Goal: Communication & Community: Share content

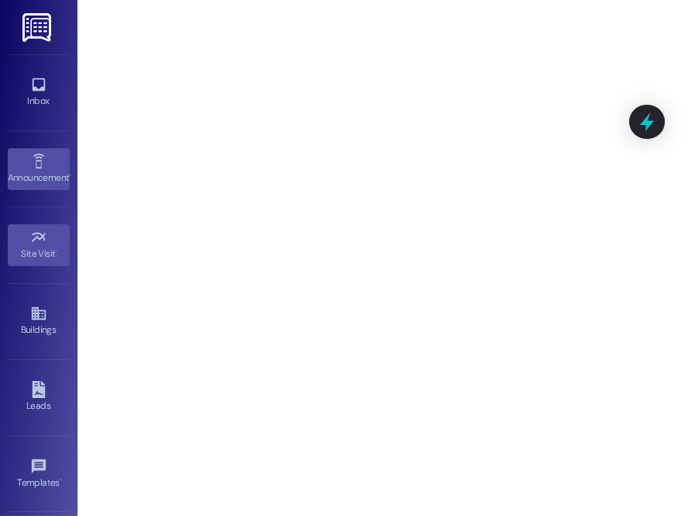
click at [23, 170] on div "Announcement •" at bounding box center [39, 178] width 78 height 16
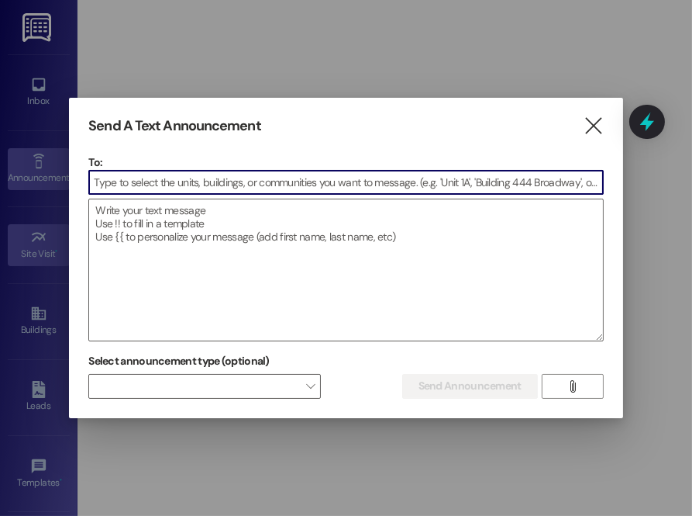
type input "o"
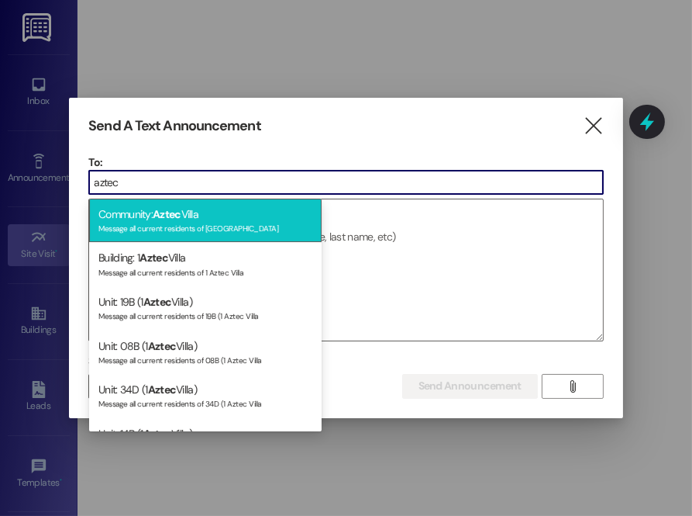
type input "aztec"
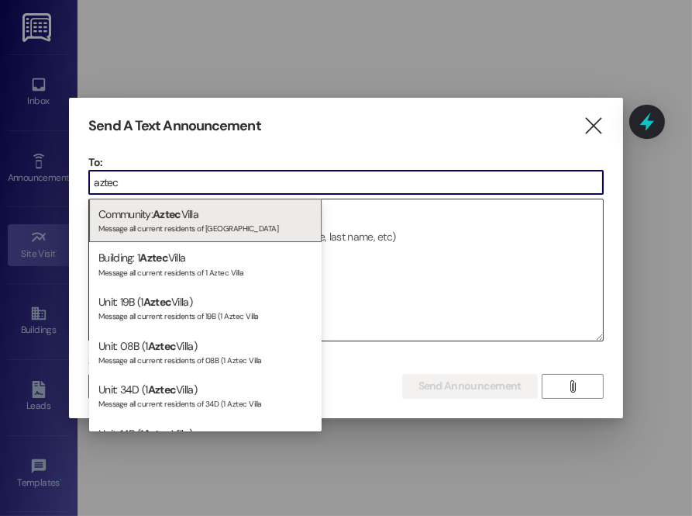
click at [205, 223] on div "Message all current residents of [GEOGRAPHIC_DATA]" at bounding box center [205, 226] width 214 height 13
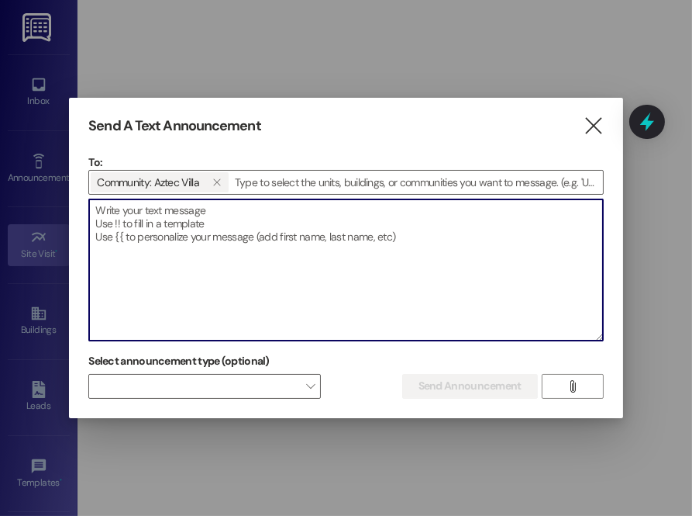
click at [205, 223] on textarea at bounding box center [345, 269] width 513 height 141
click at [583, 391] on button "" at bounding box center [573, 386] width 62 height 25
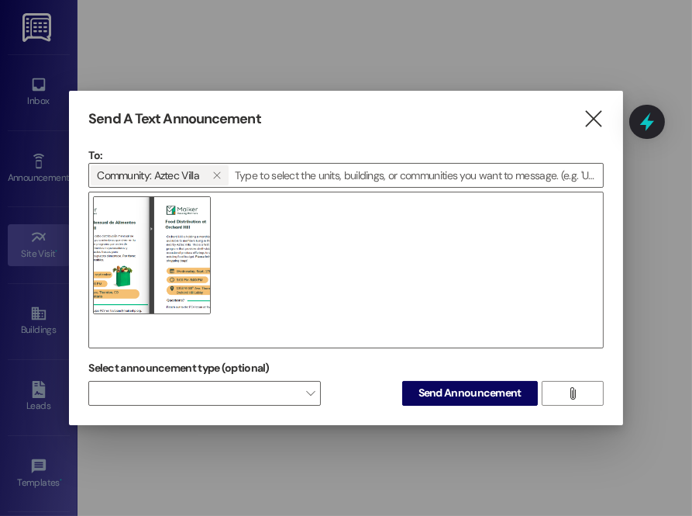
click at [171, 247] on img at bounding box center [152, 255] width 118 height 118
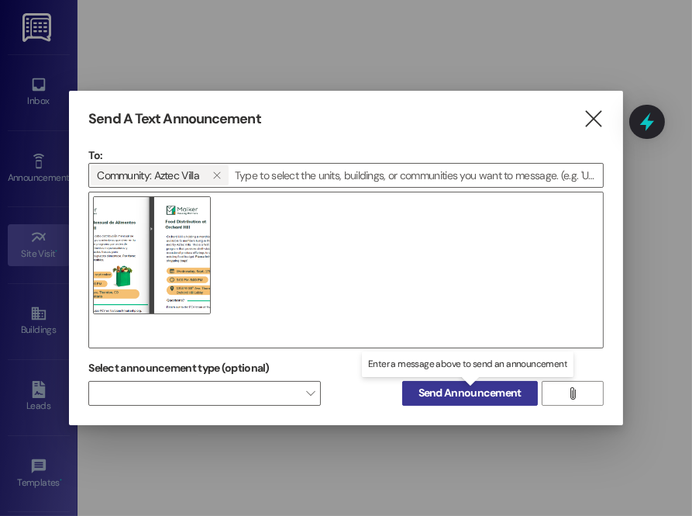
click at [458, 394] on span "Send Announcement" at bounding box center [470, 393] width 103 height 16
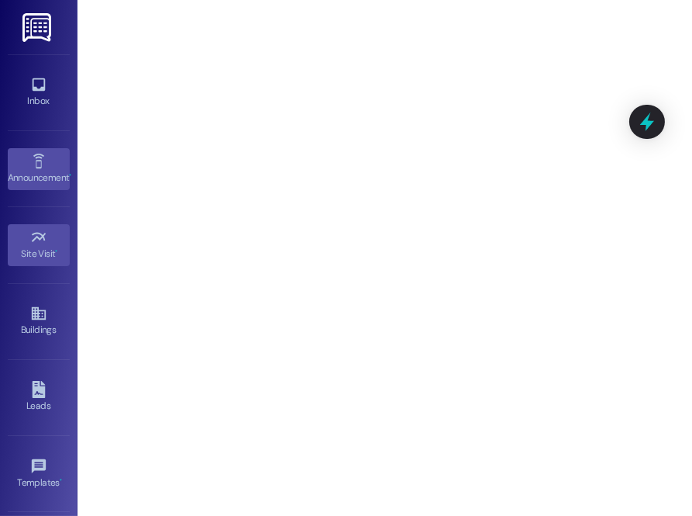
click at [56, 163] on link "Announcement •" at bounding box center [39, 169] width 62 height 42
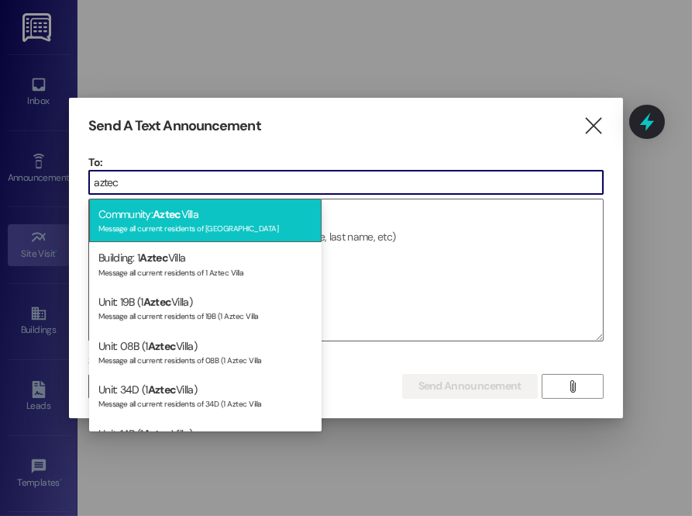
type input "aztec"
click at [171, 207] on span "Aztec" at bounding box center [167, 214] width 29 height 14
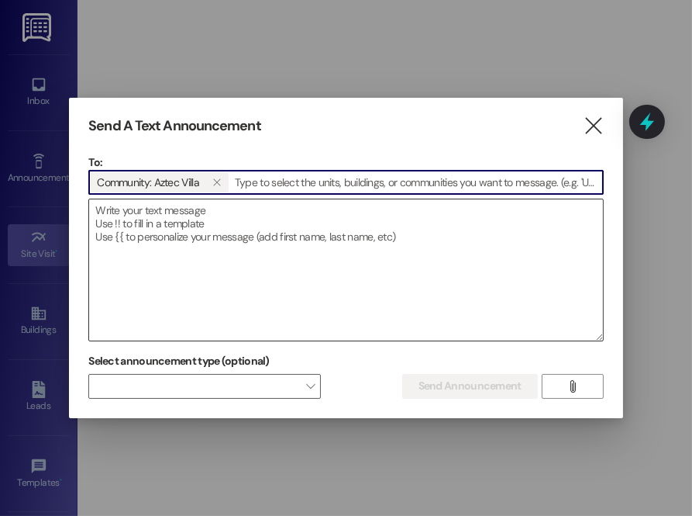
click at [169, 216] on textarea at bounding box center [345, 269] width 513 height 141
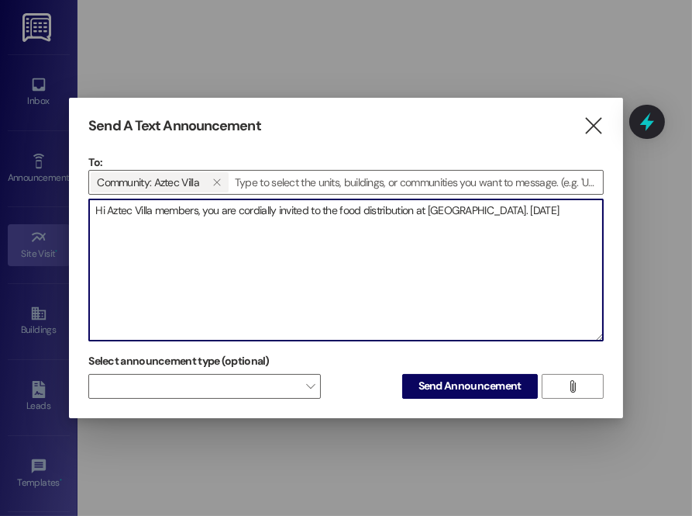
click at [489, 212] on textarea "Hi Aztec Villa members, you are cordially invited to the food distribution at […" at bounding box center [345, 269] width 513 height 141
click at [115, 220] on textarea "Hi Aztec Villa members, you are cordially invited to the food distribution at […" at bounding box center [345, 269] width 513 height 141
click at [148, 227] on textarea "Hi Aztec Villa members, you are cordially invited to the food distribution at […" at bounding box center [345, 269] width 513 height 141
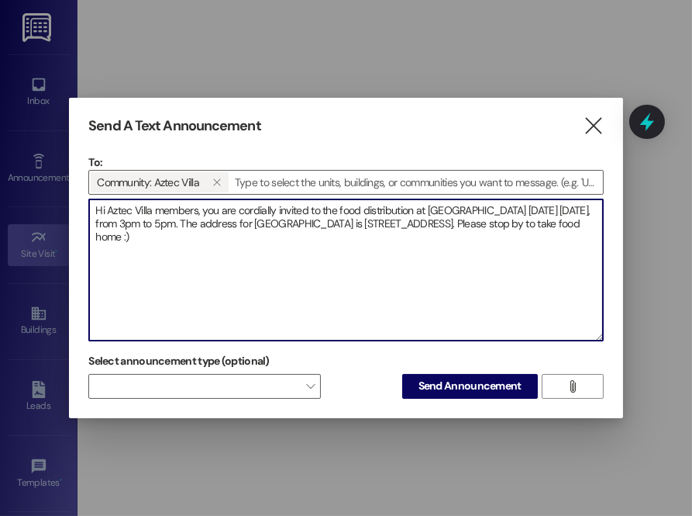
drag, startPoint x: 95, startPoint y: 208, endPoint x: 200, endPoint y: 250, distance: 113.5
click at [200, 250] on textarea "Hi Aztec Villa members, you are cordially invited to the food distribution at […" at bounding box center [345, 269] width 513 height 141
click at [211, 245] on textarea "Hi Aztec Villa members, you are cordially invited to the food distribution at […" at bounding box center [345, 269] width 513 height 141
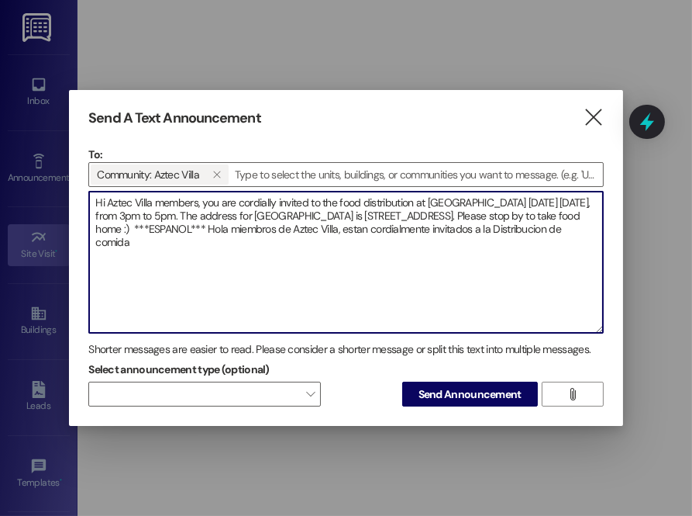
click at [101, 244] on textarea "Hi Aztec Villa members, you are cordially invited to the food distribution at […" at bounding box center [345, 262] width 513 height 141
click at [226, 245] on textarea "Hi Aztec Villa members, you are cordially invited to the food distribution at […" at bounding box center [345, 262] width 513 height 141
click at [199, 237] on textarea "Hi Aztec Villa members, you are cordially invited to the food distribution at […" at bounding box center [345, 262] width 513 height 141
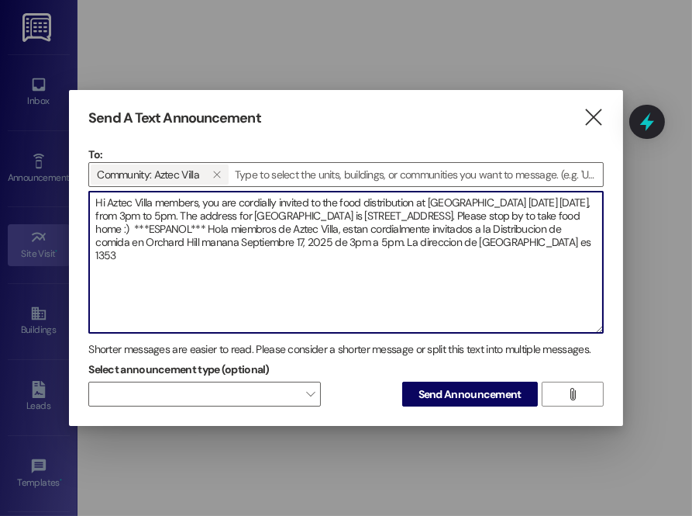
drag, startPoint x: 434, startPoint y: 231, endPoint x: 562, endPoint y: 307, distance: 148.8
click at [573, 315] on textarea "Hi Aztec Villa members, you are cordially invited to the food distribution at […" at bounding box center [345, 262] width 513 height 141
drag, startPoint x: 504, startPoint y: 245, endPoint x: 582, endPoint y: 216, distance: 82.7
click at [582, 216] on textarea "Hi Aztec Villa members, you are cordially invited to the food distribution at […" at bounding box center [345, 262] width 513 height 141
click at [165, 251] on textarea "Hi Aztec Villa members, you are cordially invited to the food distribution at […" at bounding box center [345, 262] width 513 height 141
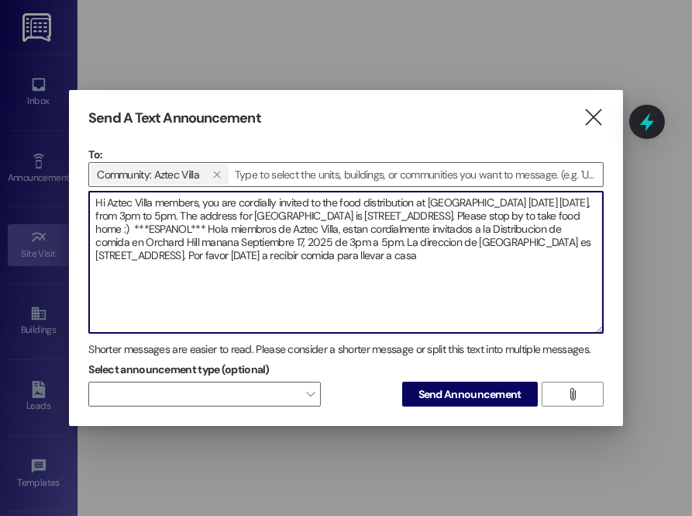
click at [524, 257] on textarea "Hi Aztec Villa members, you are cordially invited to the food distribution at […" at bounding box center [345, 262] width 513 height 141
type textarea "Hi Aztec Villa members, you are cordially invited to the food distribution at […"
drag, startPoint x: 94, startPoint y: 200, endPoint x: 585, endPoint y: 255, distance: 493.9
click at [585, 255] on textarea "Hi Aztec Villa members, you are cordially invited to the food distribution at […" at bounding box center [345, 262] width 513 height 141
click at [488, 302] on textarea "Hi Aztec Villa members, you are cordially invited to the food distribution at […" at bounding box center [345, 262] width 513 height 141
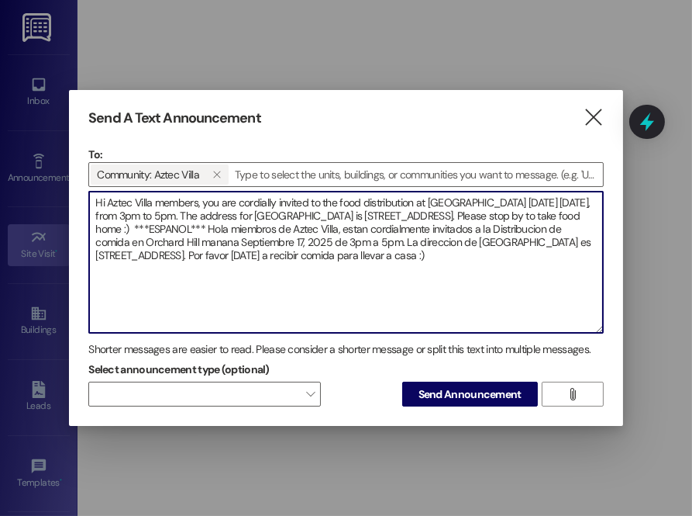
drag, startPoint x: 93, startPoint y: 198, endPoint x: 528, endPoint y: 262, distance: 439.8
click at [527, 262] on textarea "Hi Aztec Villa members, you are cordially invited to the food distribution at […" at bounding box center [345, 262] width 513 height 141
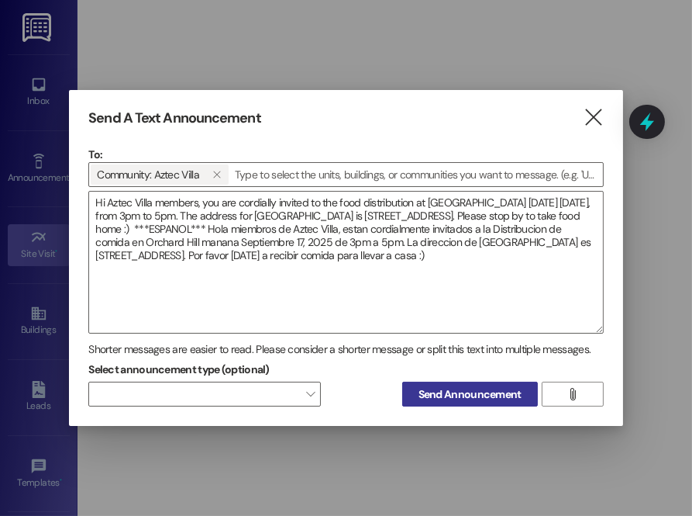
click at [488, 395] on span "Send Announcement" at bounding box center [470, 394] width 103 height 16
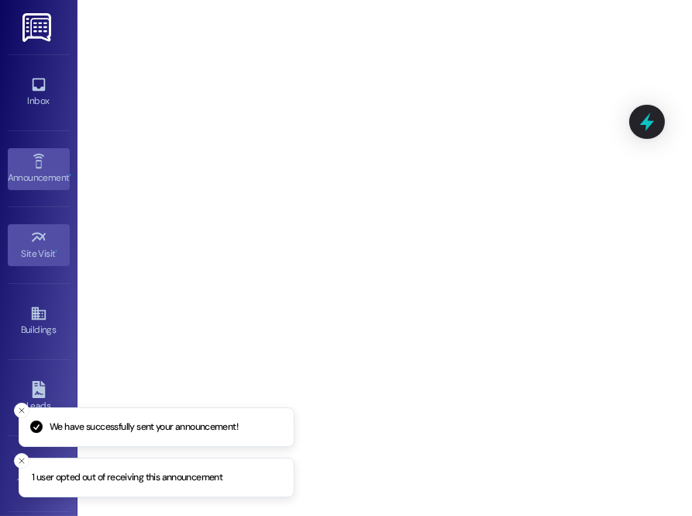
click at [24, 176] on div "Announcement •" at bounding box center [39, 178] width 78 height 16
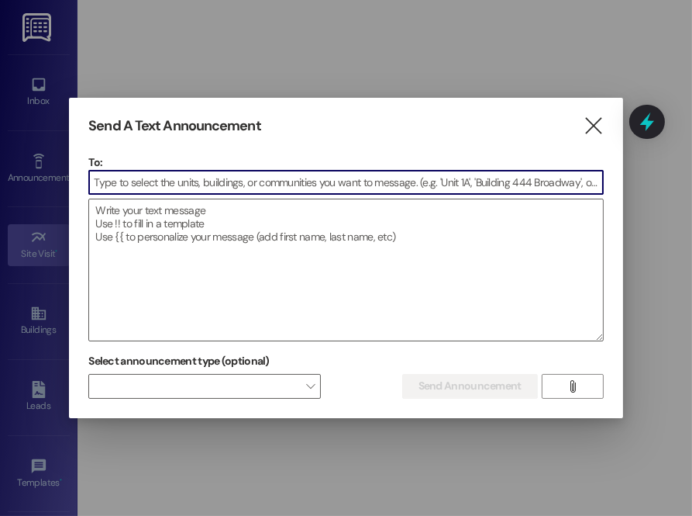
click at [594, 123] on icon "" at bounding box center [593, 126] width 21 height 16
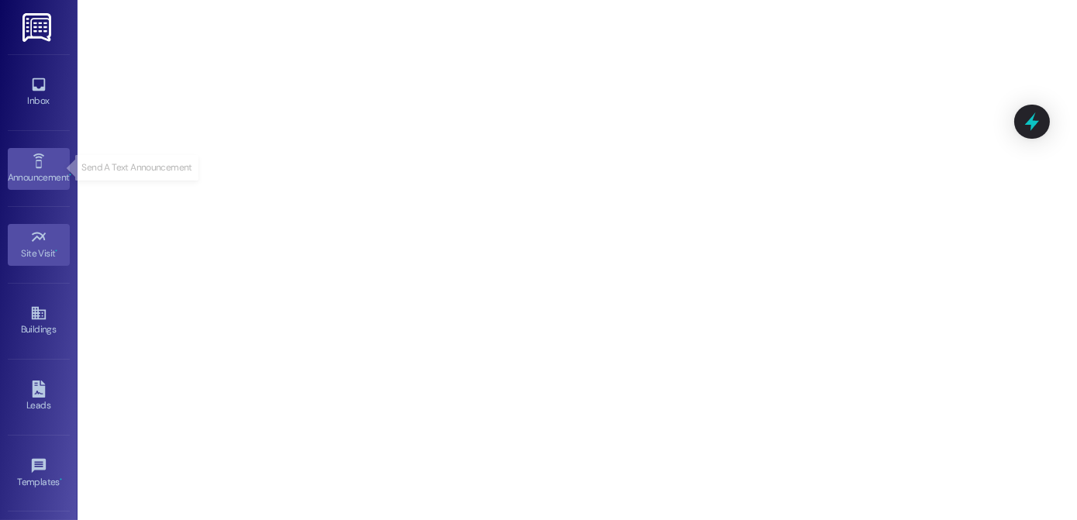
click at [33, 174] on div "Announcement •" at bounding box center [39, 178] width 78 height 16
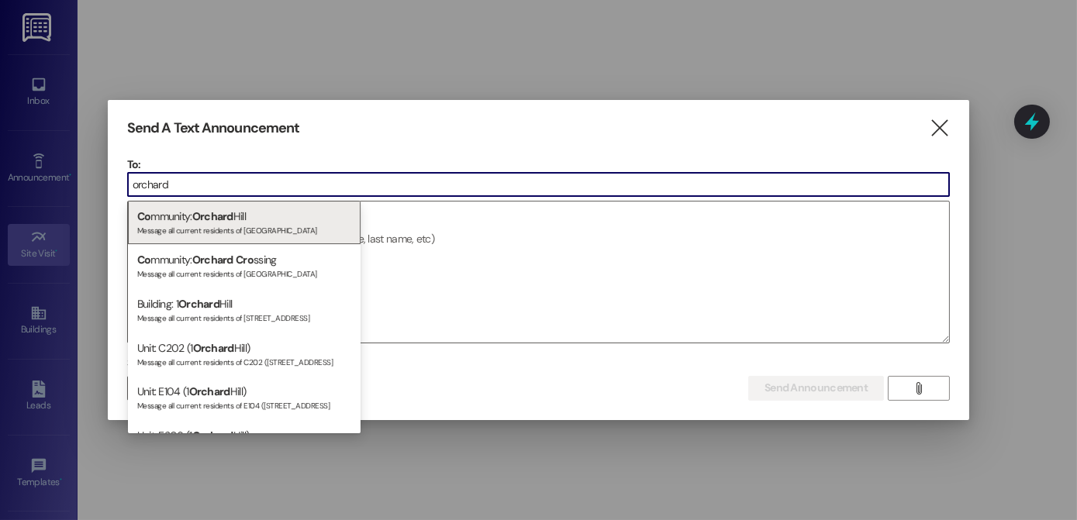
type input "orchard"
click at [190, 213] on div "Co mmunity: [GEOGRAPHIC_DATA] Message all current residents of [GEOGRAPHIC_DATA]" at bounding box center [244, 223] width 233 height 44
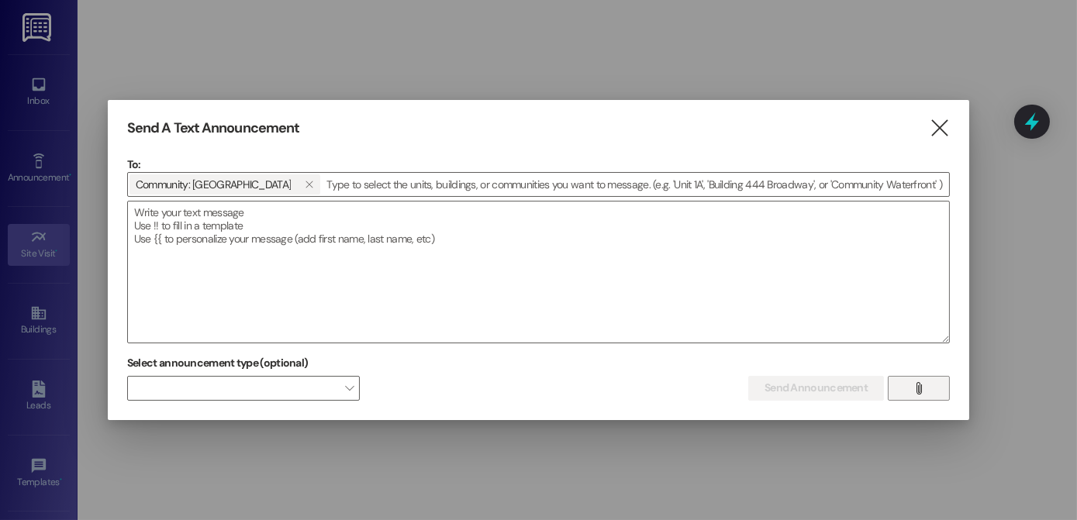
click at [692, 396] on span "" at bounding box center [919, 388] width 18 height 23
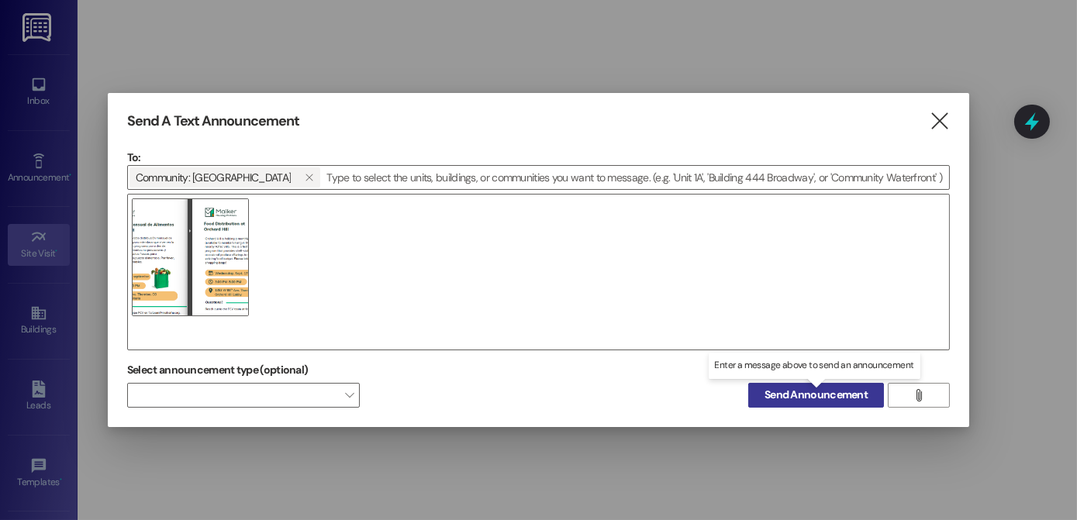
click at [692, 392] on span "Send Announcement" at bounding box center [816, 395] width 103 height 16
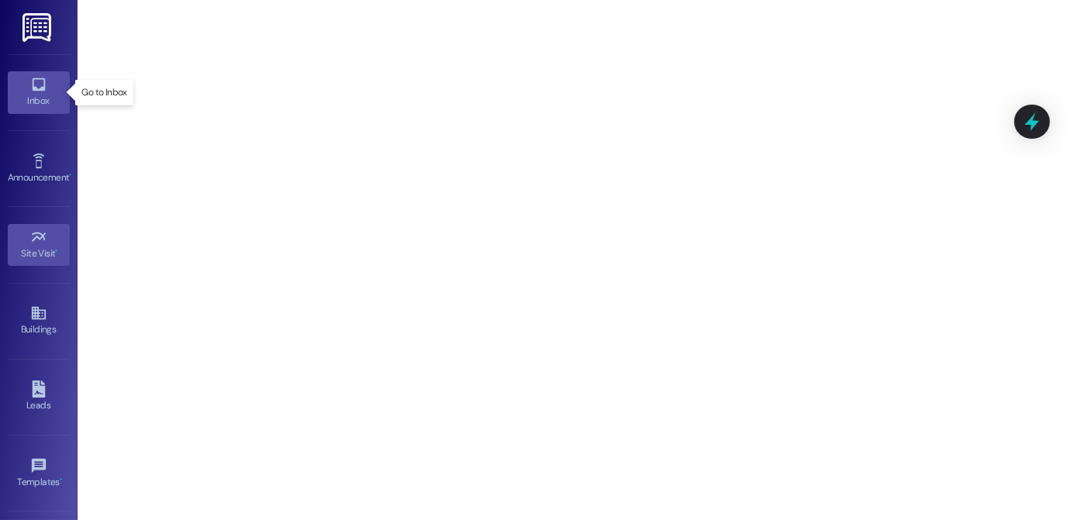
click at [36, 81] on icon at bounding box center [38, 84] width 17 height 17
